Goal: Task Accomplishment & Management: Manage account settings

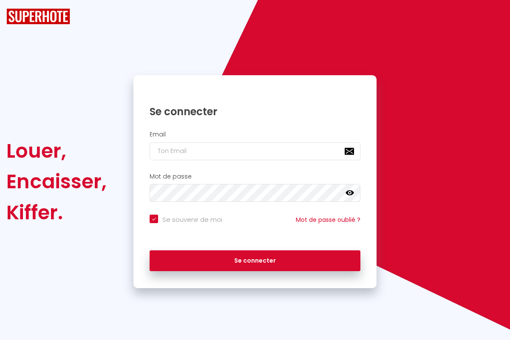
checkbox input "true"
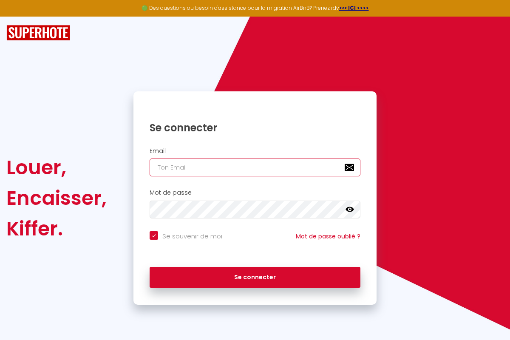
type input "[EMAIL_ADDRESS][DOMAIN_NAME]"
checkbox input "true"
type input "[EMAIL_ADDRESS][DOMAIN_NAME]"
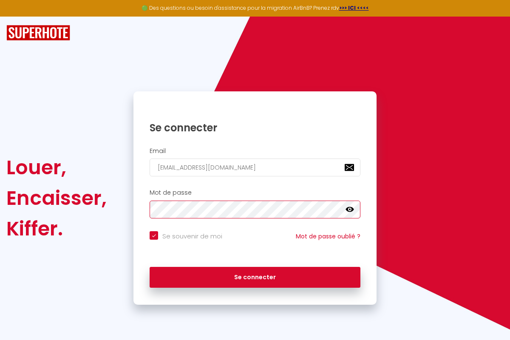
checkbox input "true"
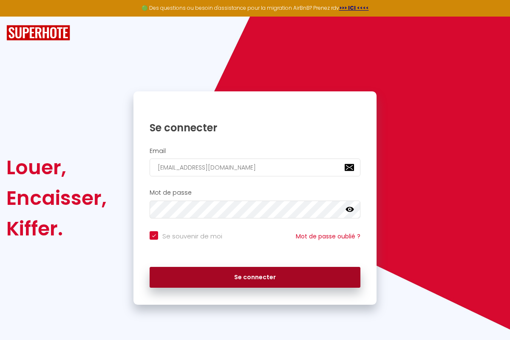
click at [255, 277] on button "Se connecter" at bounding box center [255, 277] width 211 height 21
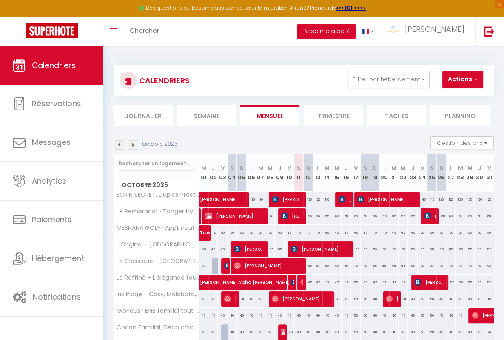
click at [206, 115] on li "Semaine" at bounding box center [206, 115] width 59 height 21
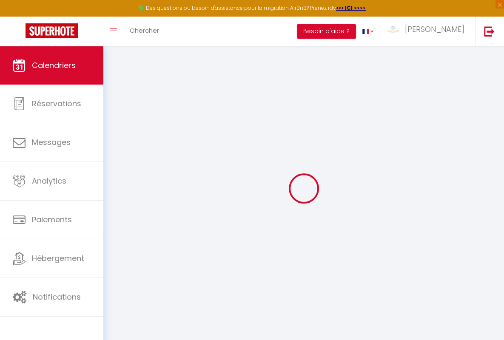
select select
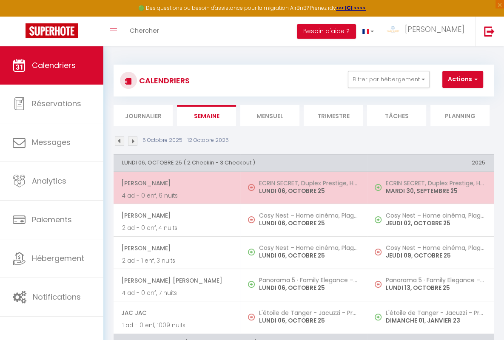
click at [175, 182] on span "[PERSON_NAME]" at bounding box center [176, 183] width 111 height 16
select select "OK"
select select "0"
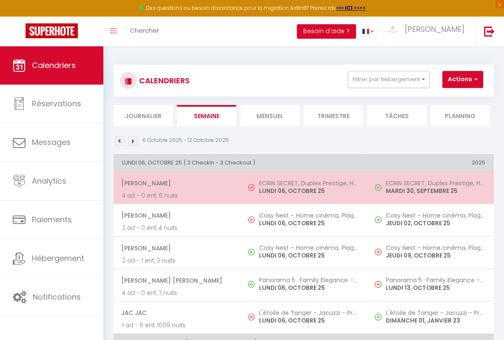
select select "1"
select select
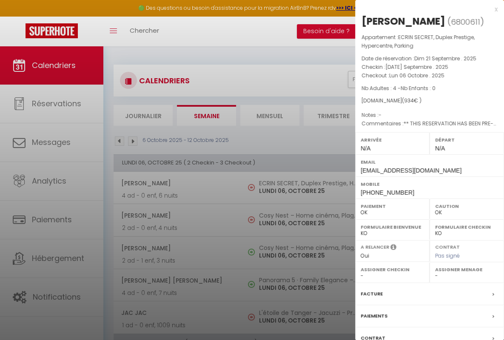
click at [423, 9] on div "x" at bounding box center [426, 9] width 142 height 10
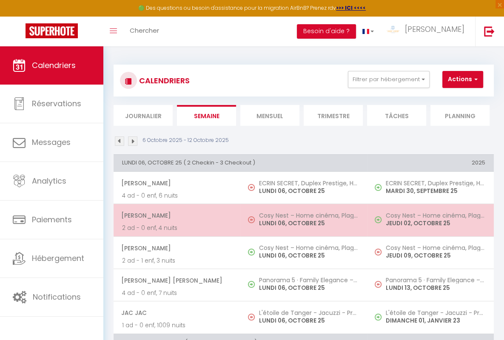
click at [175, 215] on span "[PERSON_NAME]" at bounding box center [176, 216] width 111 height 16
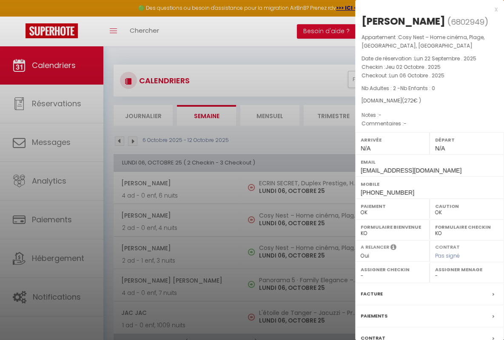
click at [423, 9] on div "x" at bounding box center [426, 9] width 142 height 10
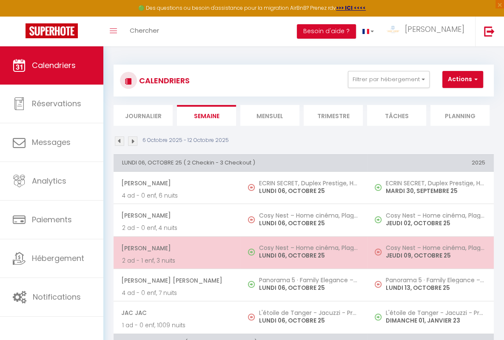
click at [175, 247] on span "[PERSON_NAME]" at bounding box center [176, 248] width 111 height 16
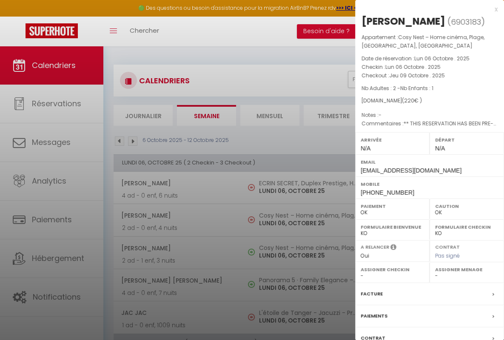
click at [423, 9] on div "x" at bounding box center [426, 9] width 142 height 10
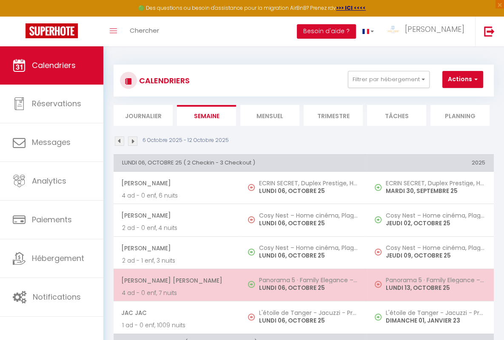
click at [175, 279] on span "[PERSON_NAME] [PERSON_NAME]" at bounding box center [176, 281] width 111 height 16
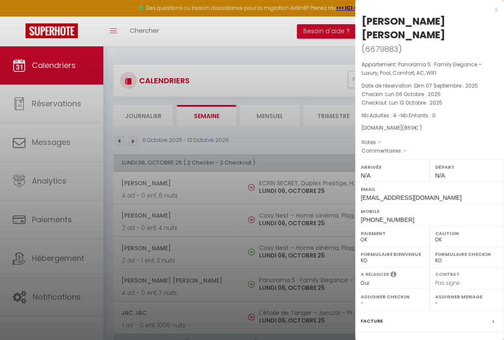
click at [423, 9] on div "x" at bounding box center [426, 9] width 142 height 10
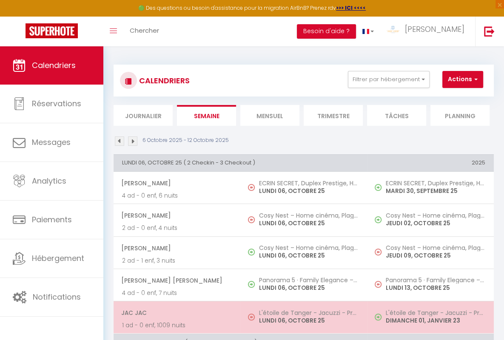
click at [175, 312] on span "JAC JAC" at bounding box center [176, 313] width 111 height 16
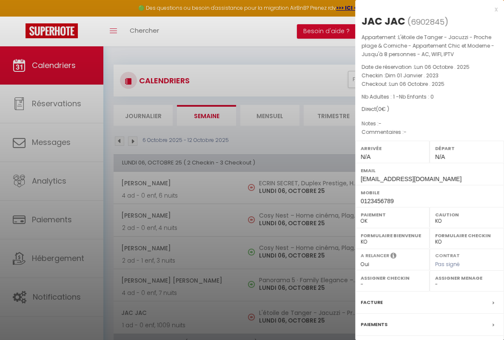
click at [423, 9] on div "x" at bounding box center [426, 9] width 142 height 10
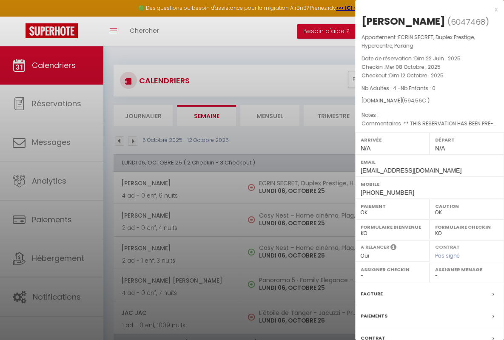
scroll to position [209, 0]
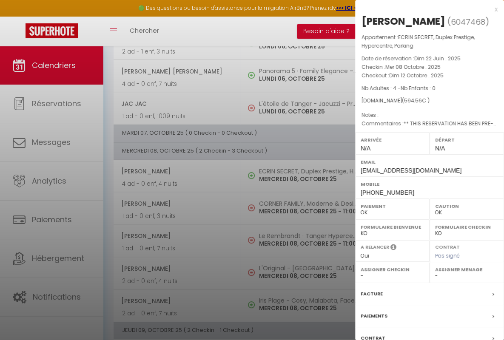
click at [423, 9] on div "x" at bounding box center [426, 9] width 142 height 10
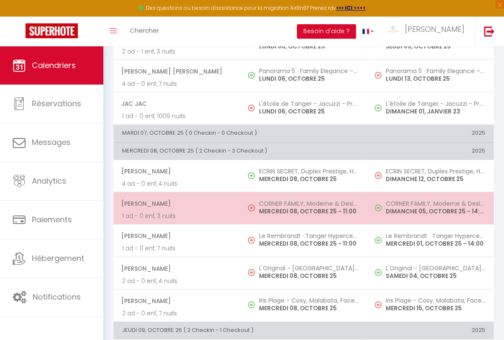
click at [175, 202] on span "[PERSON_NAME]" at bounding box center [176, 204] width 111 height 16
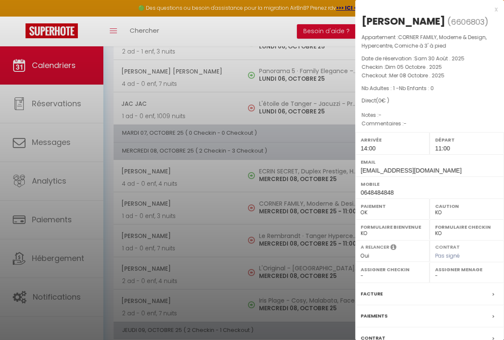
click at [423, 9] on div "x" at bounding box center [426, 9] width 142 height 10
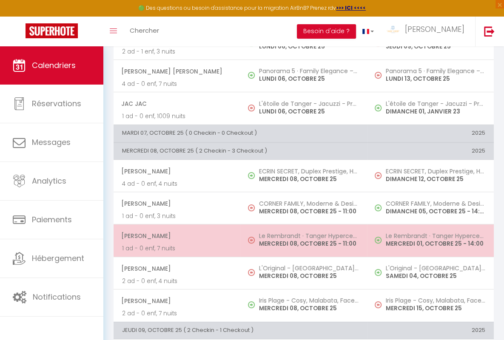
click at [175, 235] on span "[PERSON_NAME]" at bounding box center [176, 236] width 111 height 16
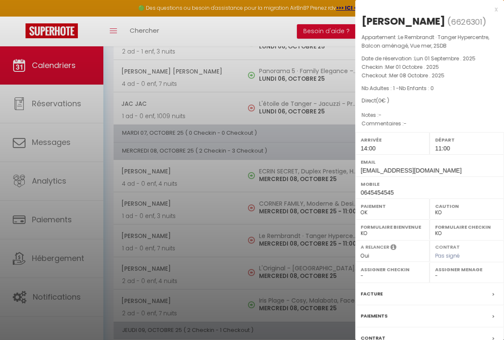
click at [423, 9] on div "x" at bounding box center [426, 9] width 142 height 10
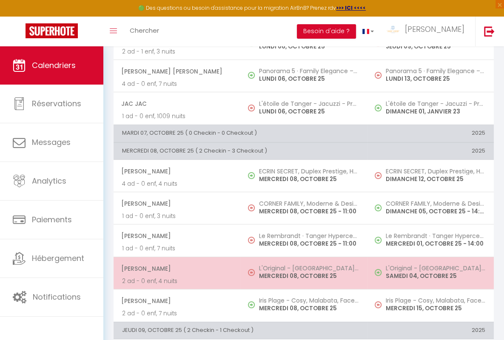
click at [175, 267] on span "[PERSON_NAME]" at bounding box center [176, 269] width 111 height 16
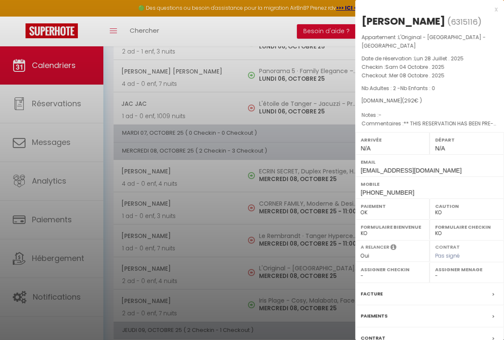
click at [423, 9] on div "x" at bounding box center [426, 9] width 142 height 10
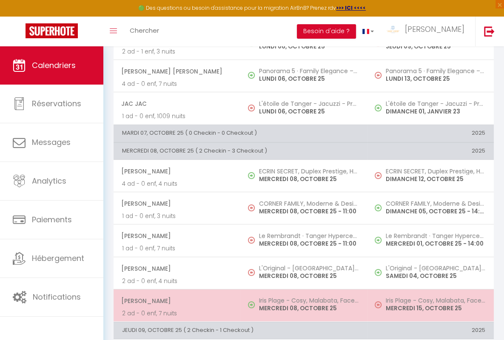
click at [175, 299] on span "[PERSON_NAME]" at bounding box center [176, 301] width 111 height 16
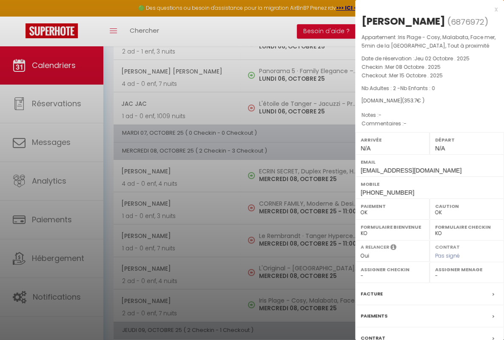
click at [423, 9] on div "x" at bounding box center [426, 9] width 142 height 10
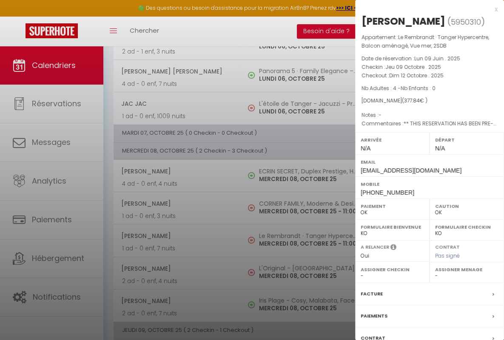
scroll to position [388, 0]
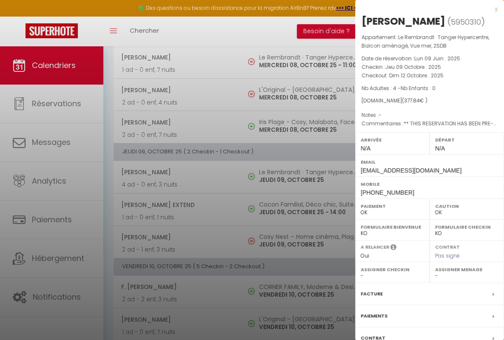
click at [423, 9] on div "x" at bounding box center [426, 9] width 142 height 10
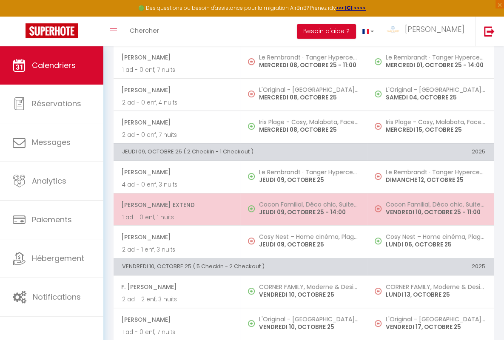
click at [175, 202] on span "[PERSON_NAME] Extend" at bounding box center [176, 205] width 111 height 16
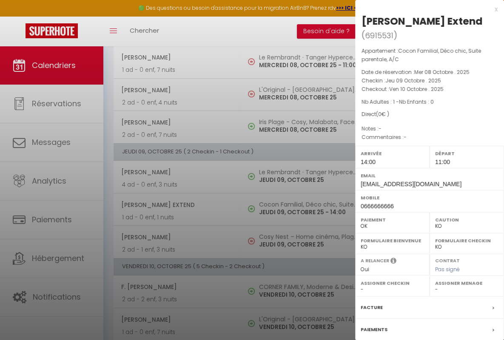
click at [423, 9] on div "x" at bounding box center [426, 9] width 142 height 10
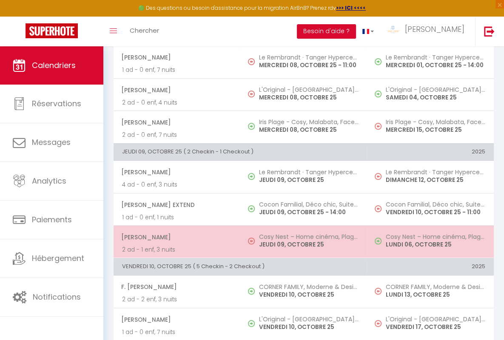
click at [175, 235] on span "[PERSON_NAME]" at bounding box center [176, 237] width 111 height 16
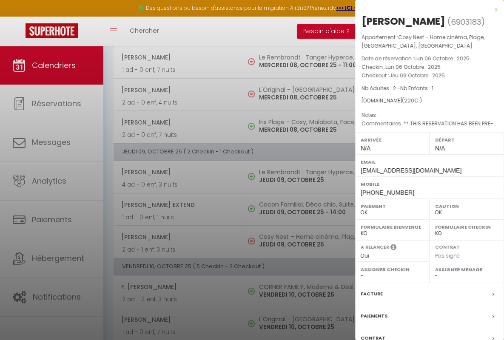
click at [423, 9] on div "x" at bounding box center [426, 9] width 142 height 10
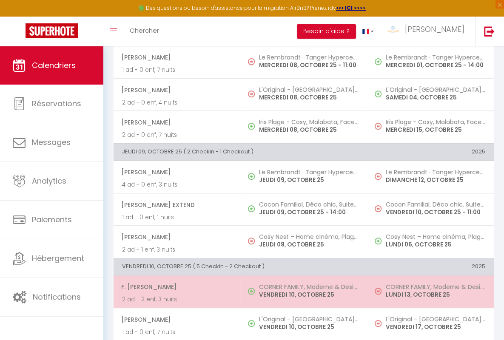
click at [175, 284] on span "F. [PERSON_NAME]" at bounding box center [176, 287] width 111 height 16
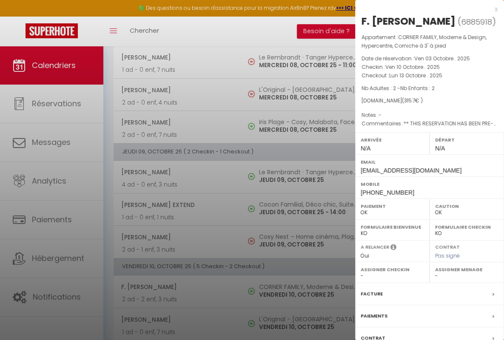
click at [423, 9] on div "x" at bounding box center [426, 9] width 142 height 10
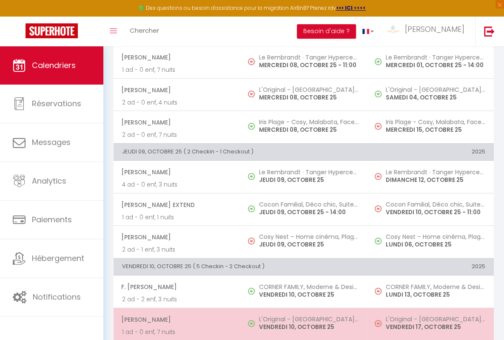
click at [175, 317] on span "[PERSON_NAME]" at bounding box center [176, 320] width 111 height 16
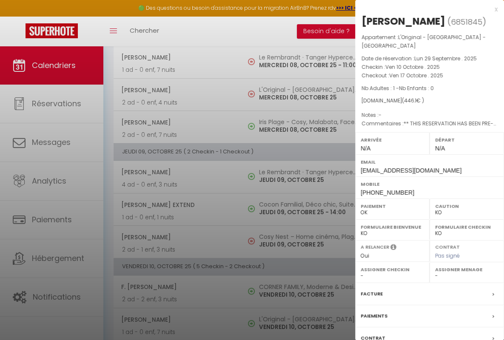
click at [423, 9] on div "x" at bounding box center [426, 9] width 142 height 10
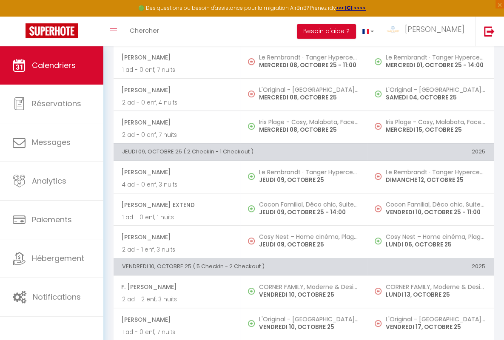
scroll to position [567, 0]
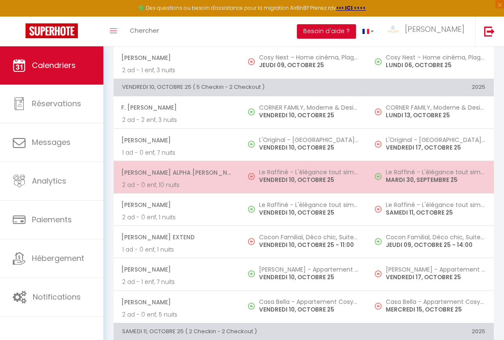
click at [175, 170] on span "[PERSON_NAME] Alpha [PERSON_NAME]" at bounding box center [176, 173] width 111 height 16
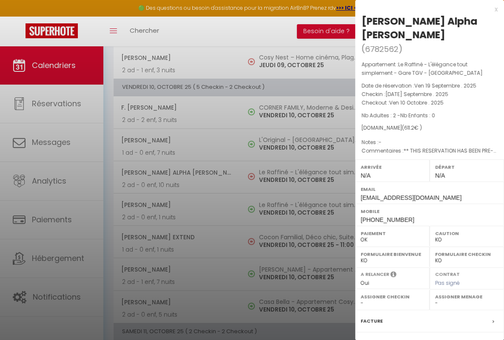
click at [423, 9] on div "x" at bounding box center [426, 9] width 142 height 10
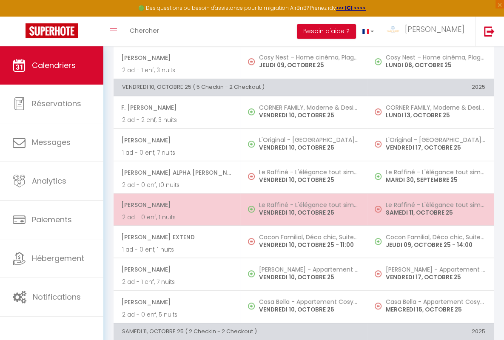
click at [175, 202] on span "[PERSON_NAME]" at bounding box center [176, 205] width 111 height 16
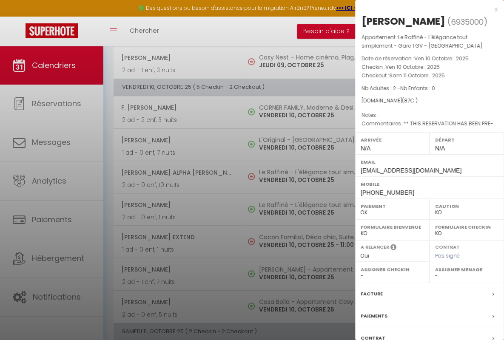
click at [423, 9] on div "x" at bounding box center [426, 9] width 142 height 10
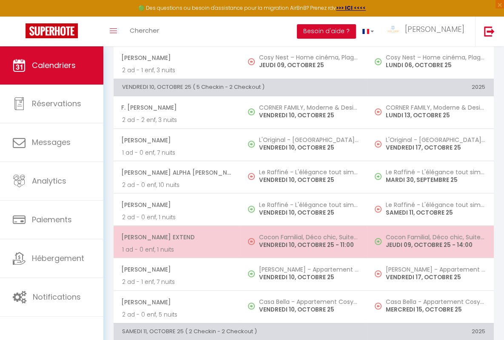
click at [175, 234] on span "[PERSON_NAME] Extend" at bounding box center [176, 237] width 111 height 16
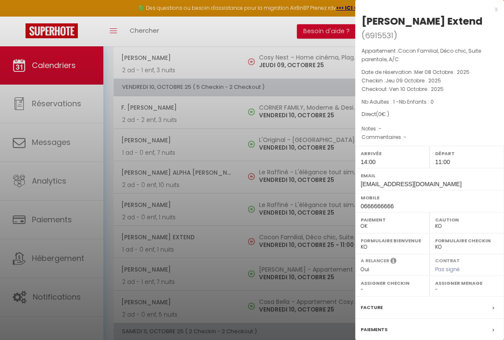
click at [423, 9] on div "x" at bounding box center [426, 9] width 142 height 10
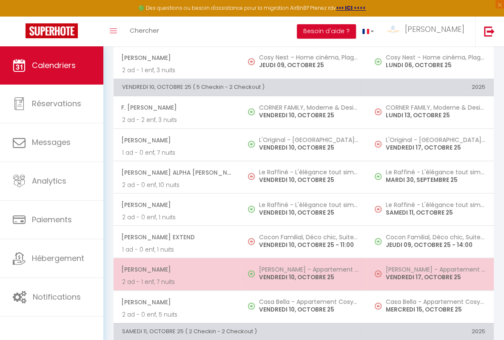
click at [175, 267] on span "[PERSON_NAME]" at bounding box center [176, 270] width 111 height 16
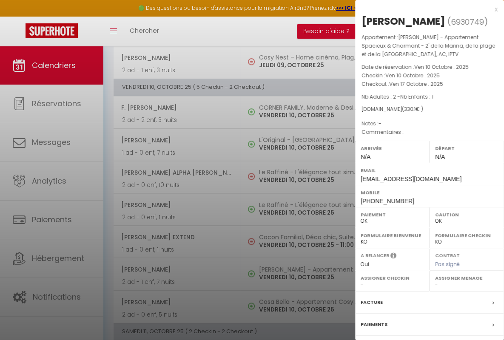
click at [423, 9] on div "x" at bounding box center [426, 9] width 142 height 10
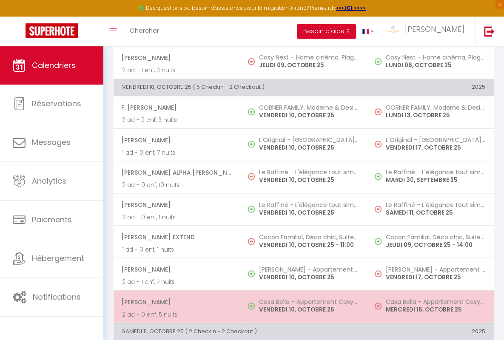
click at [175, 299] on span "[PERSON_NAME]" at bounding box center [176, 302] width 111 height 16
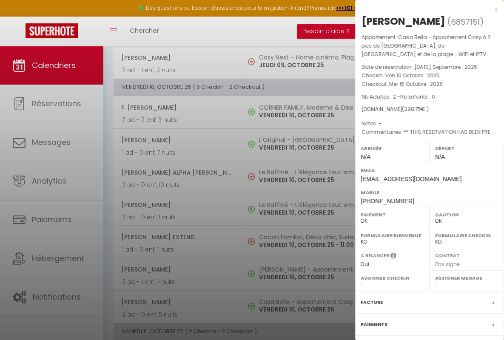
click at [423, 9] on div "x" at bounding box center [426, 9] width 142 height 10
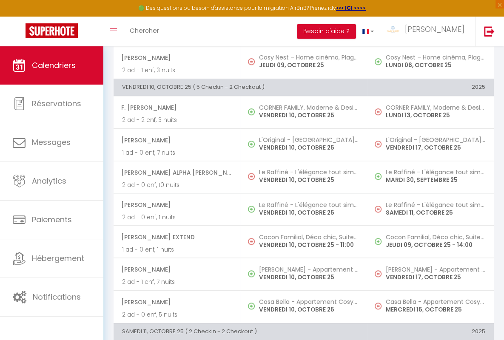
scroll to position [746, 0]
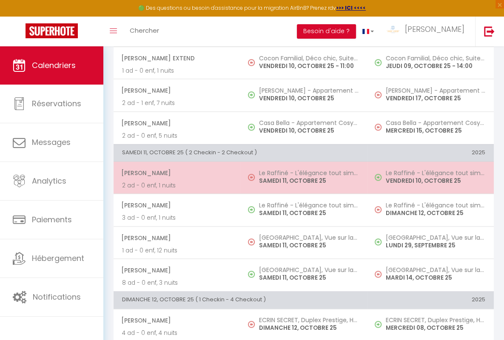
click at [175, 170] on span "[PERSON_NAME]" at bounding box center [176, 173] width 111 height 16
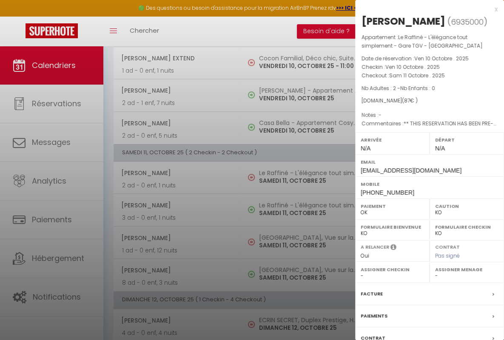
click at [423, 9] on div "x" at bounding box center [426, 9] width 142 height 10
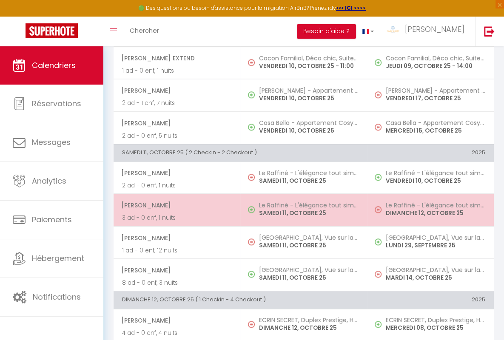
click at [175, 202] on span "[PERSON_NAME]" at bounding box center [176, 205] width 111 height 16
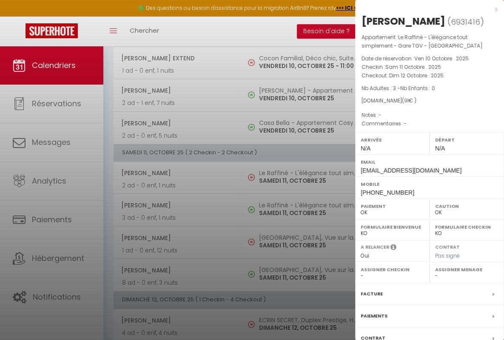
click at [423, 9] on div "x" at bounding box center [426, 9] width 142 height 10
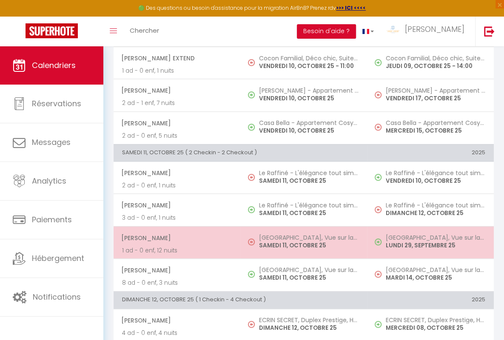
click at [175, 235] on span "[PERSON_NAME]" at bounding box center [176, 238] width 111 height 16
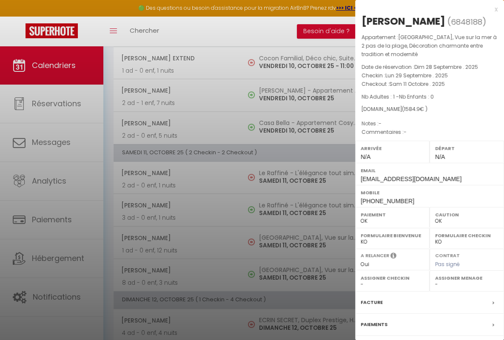
click at [423, 9] on div "x" at bounding box center [426, 9] width 142 height 10
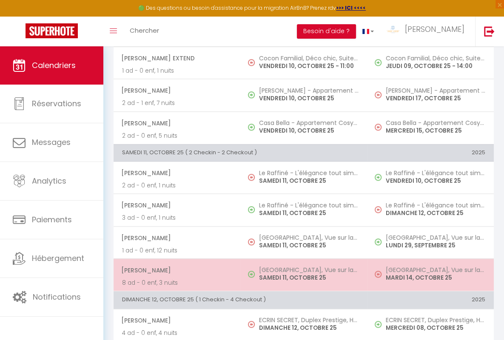
click at [175, 267] on span "[PERSON_NAME]" at bounding box center [176, 270] width 111 height 16
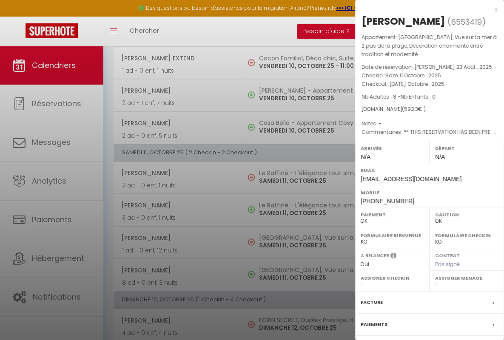
click at [423, 9] on div "x" at bounding box center [426, 9] width 142 height 10
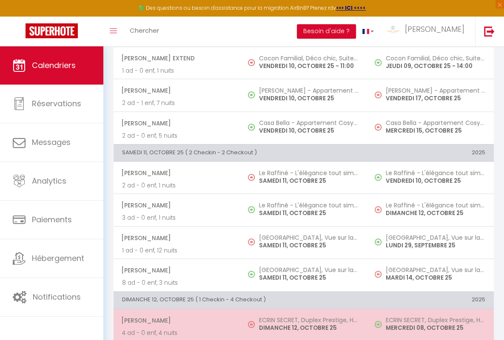
click at [175, 317] on span "[PERSON_NAME]" at bounding box center [176, 321] width 111 height 16
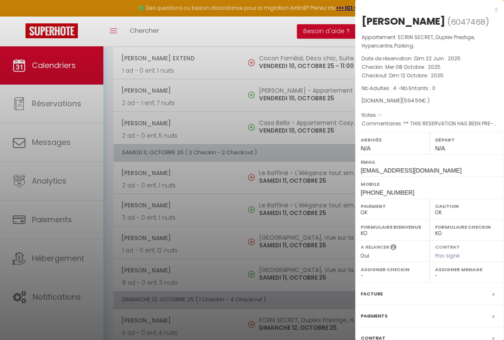
click at [423, 9] on div "x" at bounding box center [426, 9] width 142 height 10
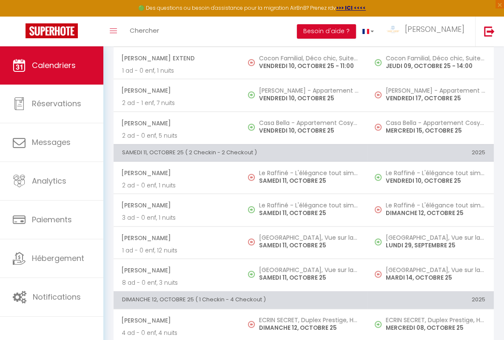
scroll to position [890, 0]
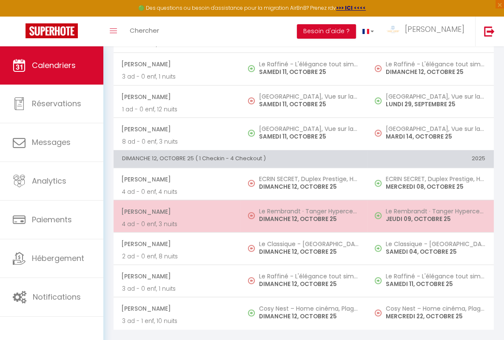
click at [175, 205] on span "[PERSON_NAME]" at bounding box center [176, 212] width 111 height 16
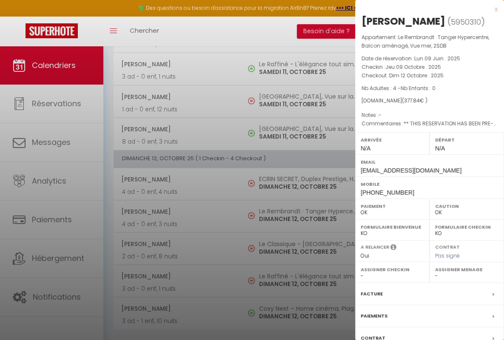
click at [423, 9] on div "x" at bounding box center [426, 9] width 142 height 10
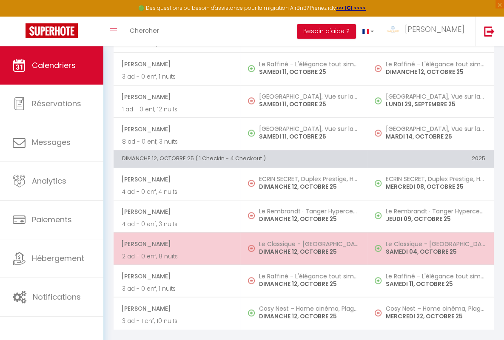
click at [175, 238] on span "[PERSON_NAME]" at bounding box center [176, 244] width 111 height 16
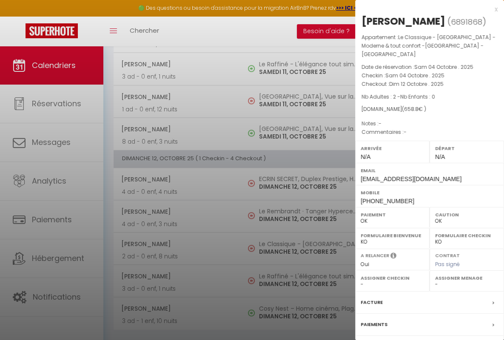
click at [423, 9] on div "x" at bounding box center [426, 9] width 142 height 10
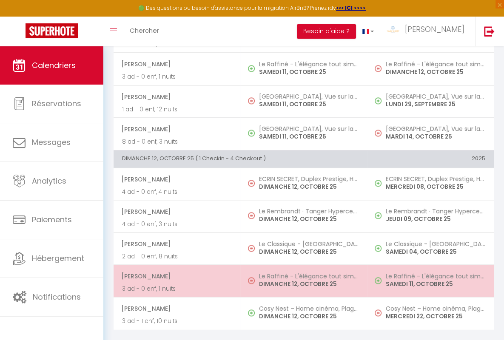
click at [175, 270] on span "[PERSON_NAME]" at bounding box center [176, 276] width 111 height 16
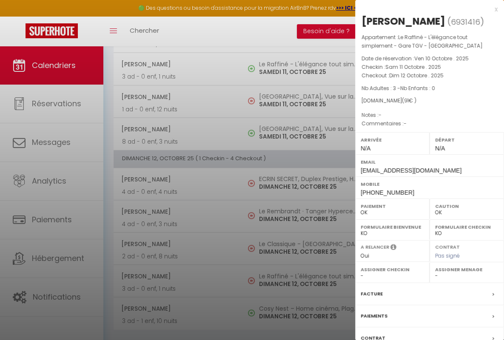
click at [423, 9] on div "x" at bounding box center [426, 9] width 142 height 10
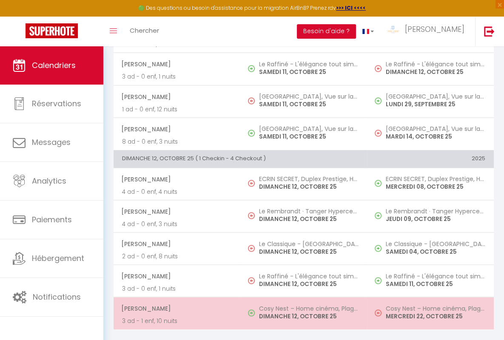
click at [175, 302] on span "[PERSON_NAME]" at bounding box center [176, 309] width 111 height 16
select select "KO"
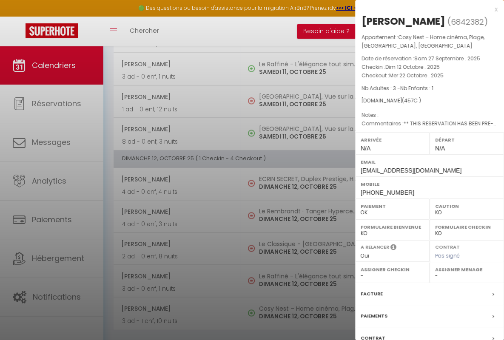
click at [423, 9] on div "x" at bounding box center [426, 9] width 142 height 10
